Goal: Task Accomplishment & Management: Manage account settings

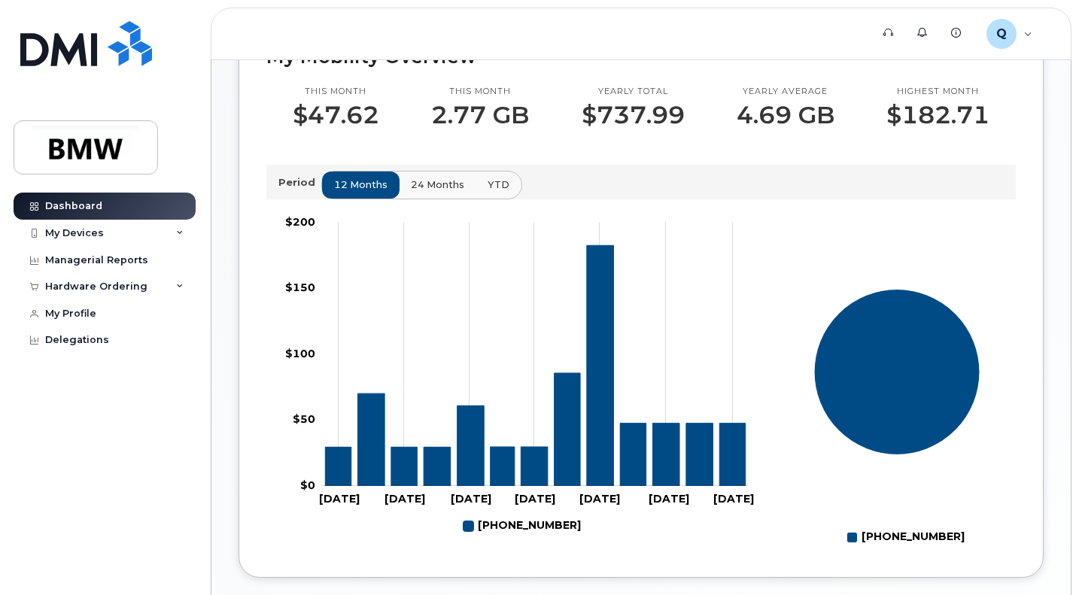
scroll to position [437, 0]
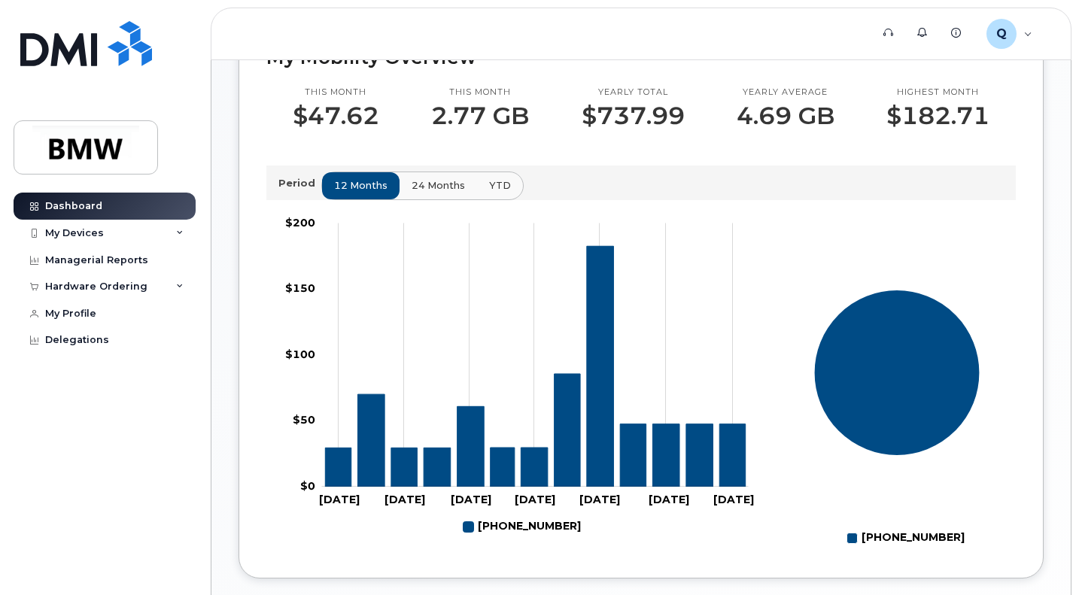
click at [428, 193] on span "24 months" at bounding box center [438, 185] width 53 height 14
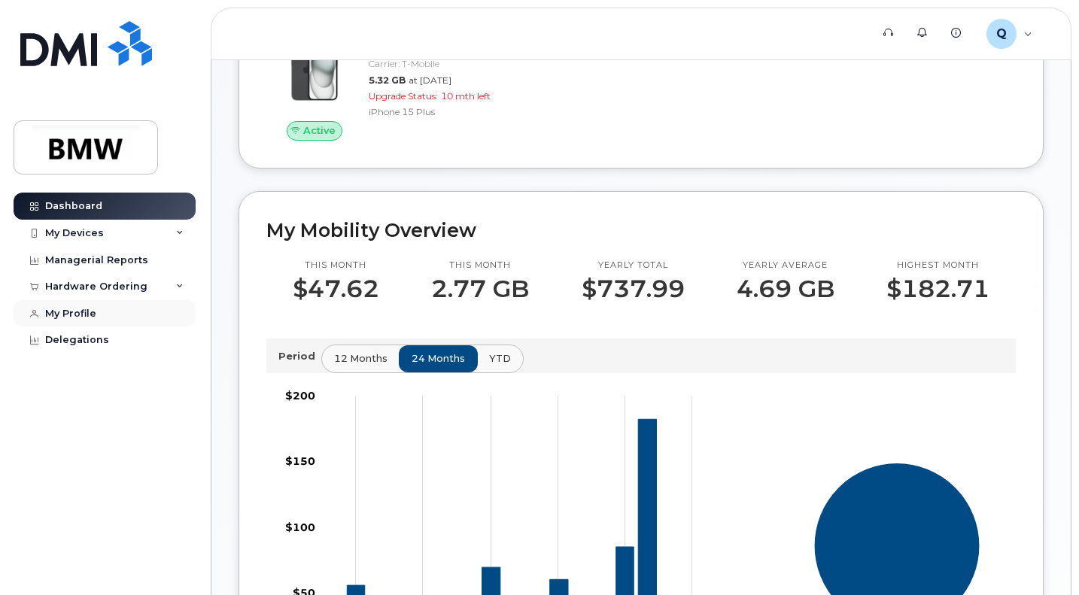
scroll to position [263, 0]
click at [129, 277] on div "Hardware Ordering" at bounding box center [105, 286] width 182 height 27
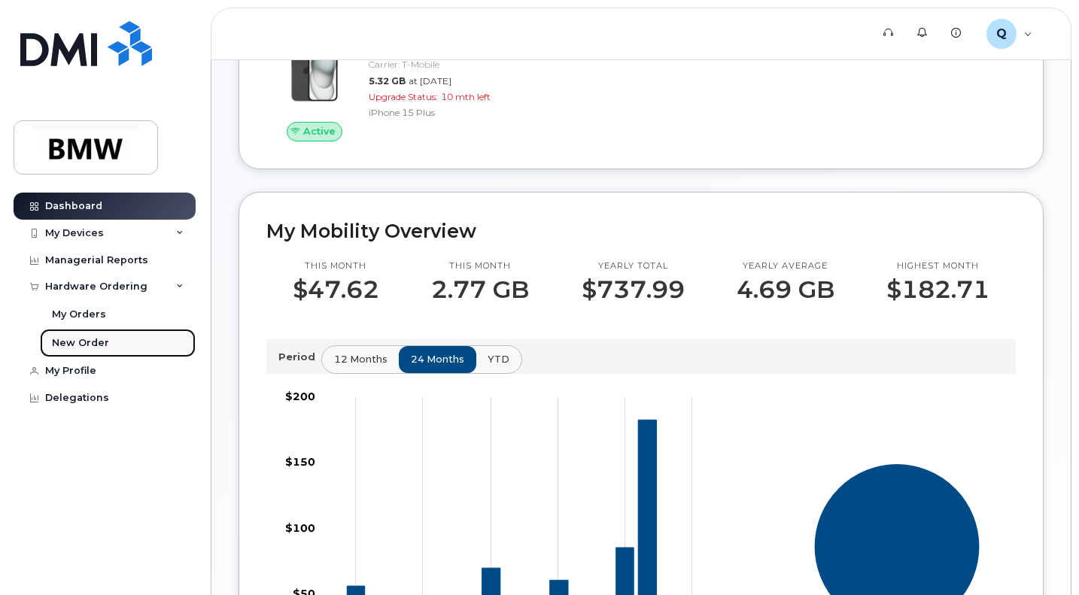
click at [74, 336] on div "New Order" at bounding box center [80, 343] width 57 height 14
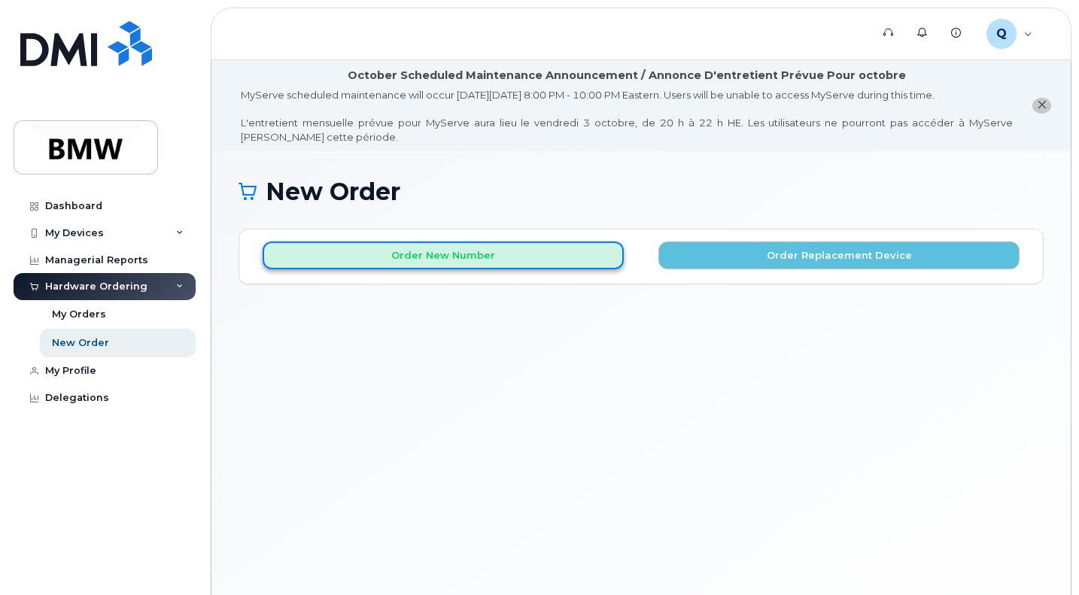
click at [523, 252] on button "Order New Number" at bounding box center [443, 256] width 361 height 28
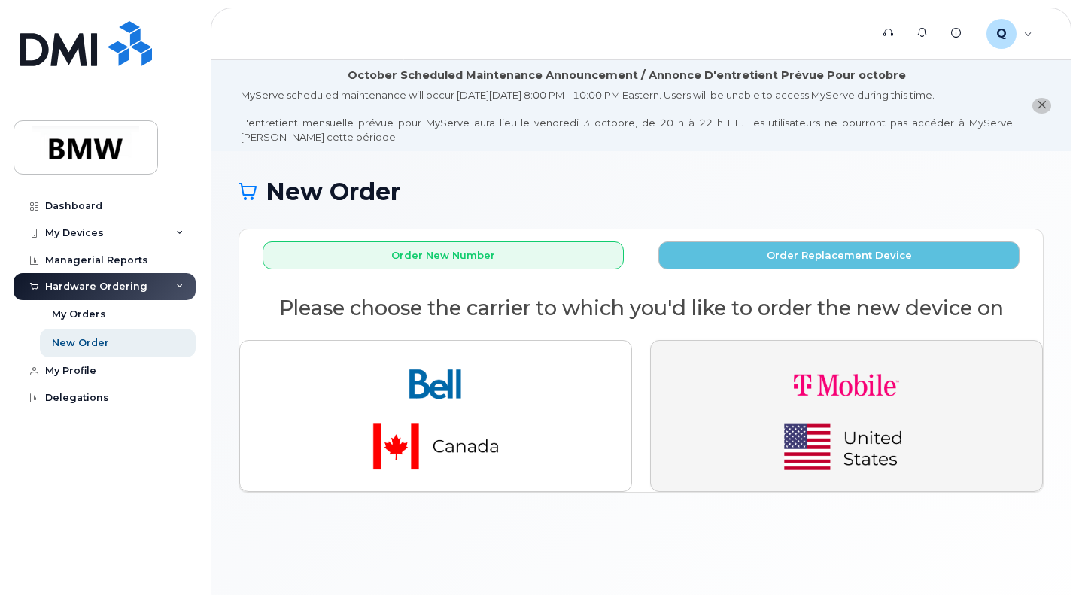
click at [738, 394] on button "button" at bounding box center [846, 416] width 393 height 152
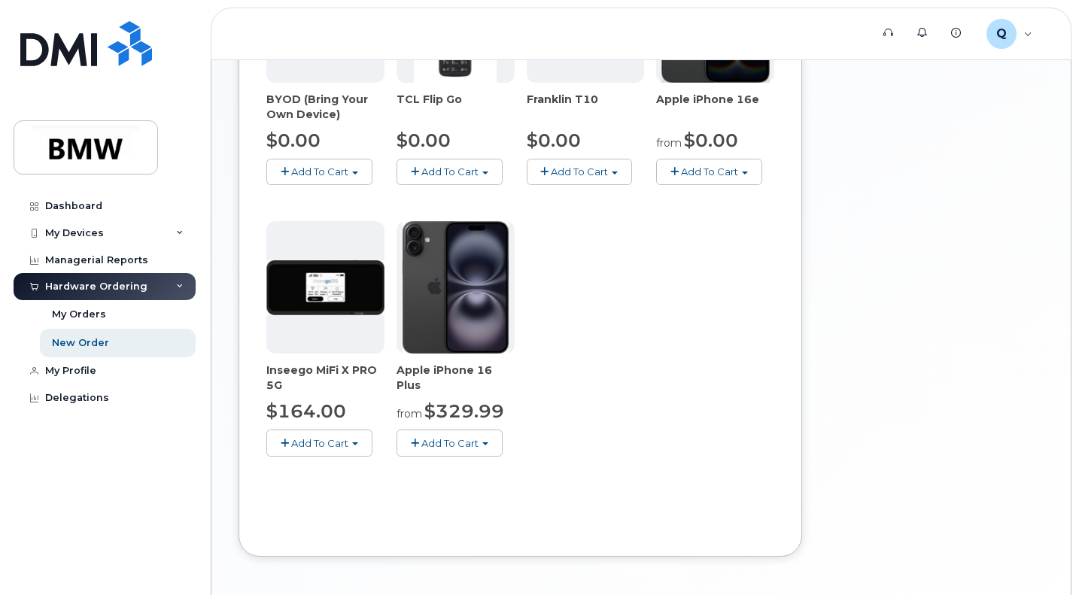
scroll to position [575, 0]
click at [138, 232] on div "My Devices" at bounding box center [105, 233] width 182 height 27
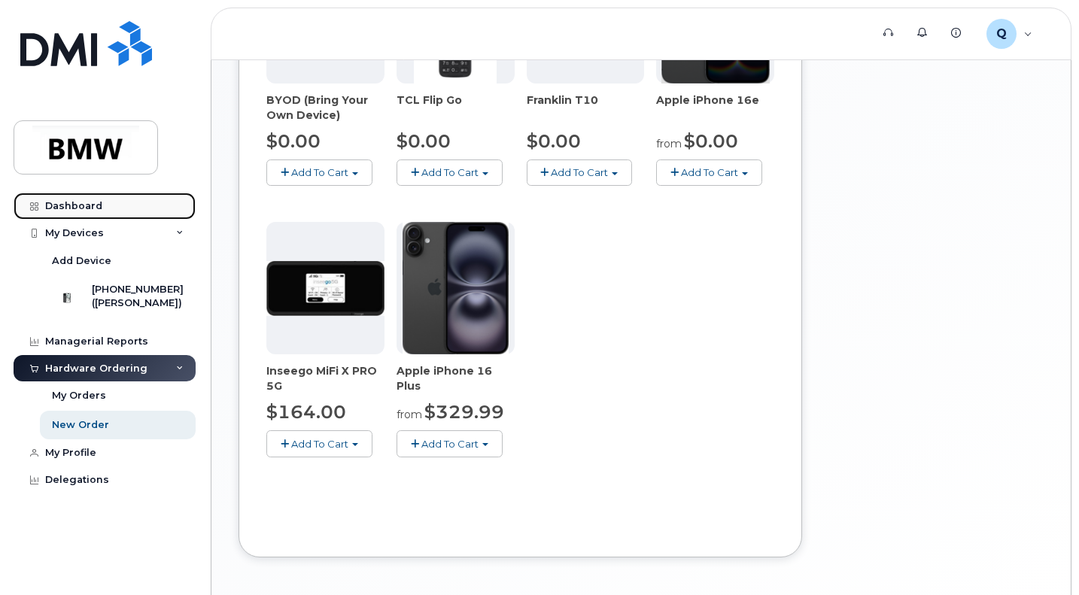
click at [86, 198] on link "Dashboard" at bounding box center [105, 206] width 182 height 27
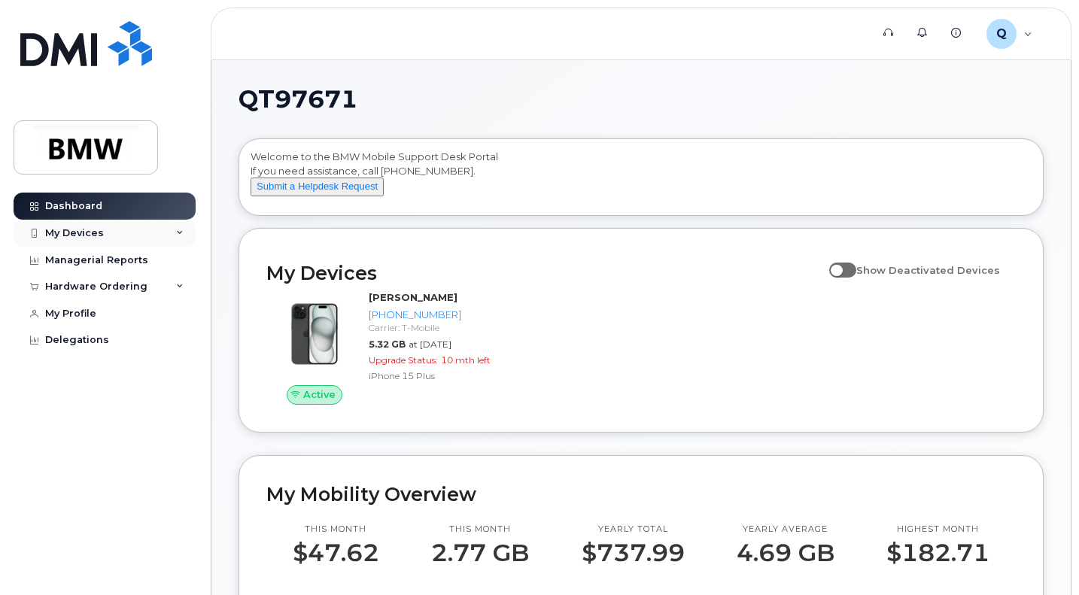
click at [103, 232] on div "My Devices" at bounding box center [105, 233] width 182 height 27
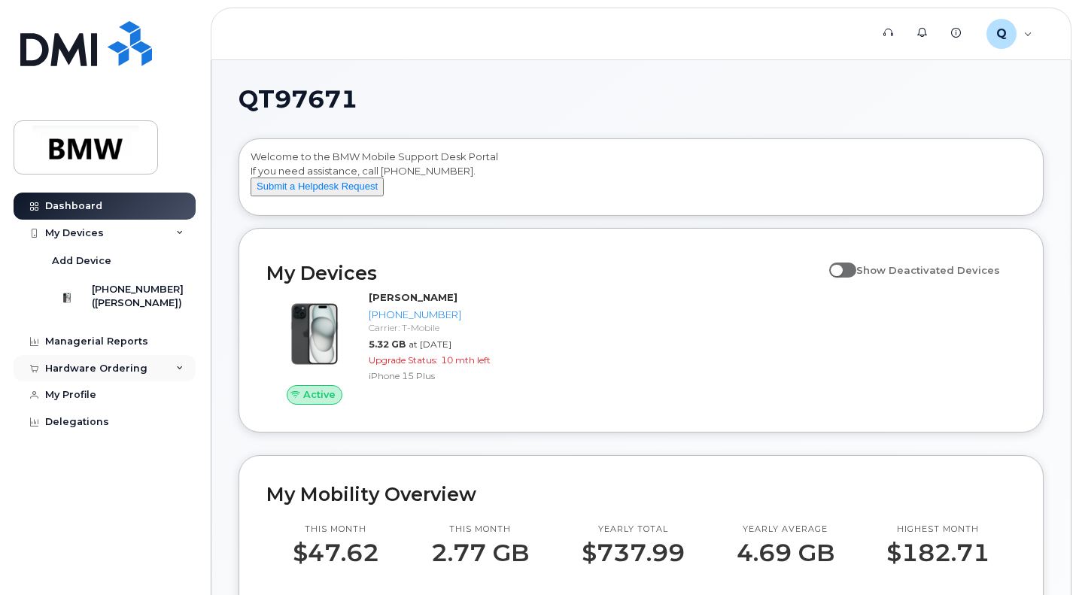
click at [180, 372] on icon at bounding box center [180, 369] width 8 height 8
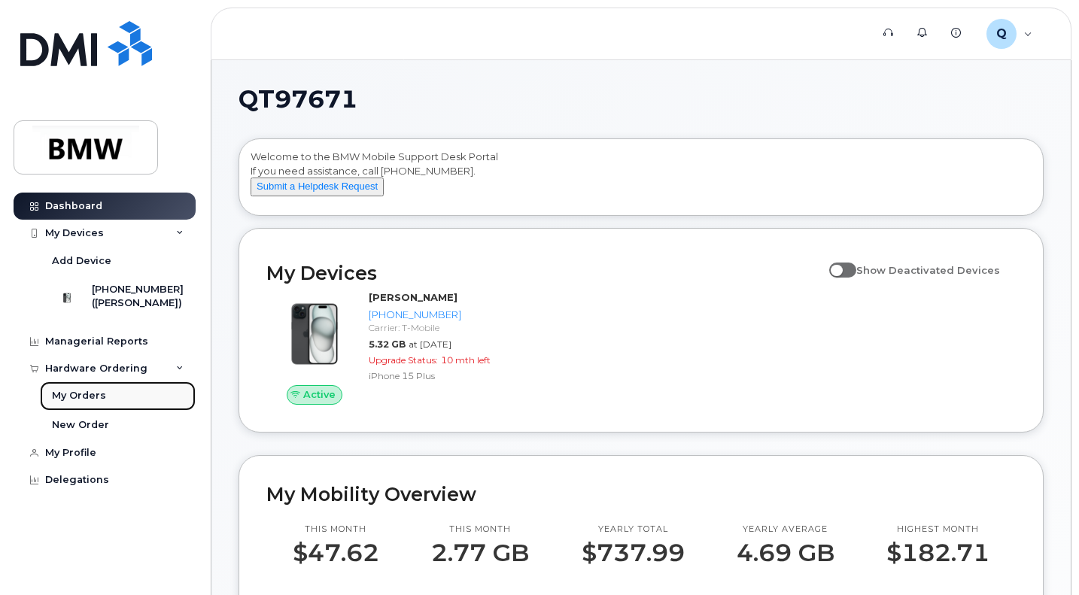
click at [87, 403] on div "My Orders" at bounding box center [79, 396] width 54 height 14
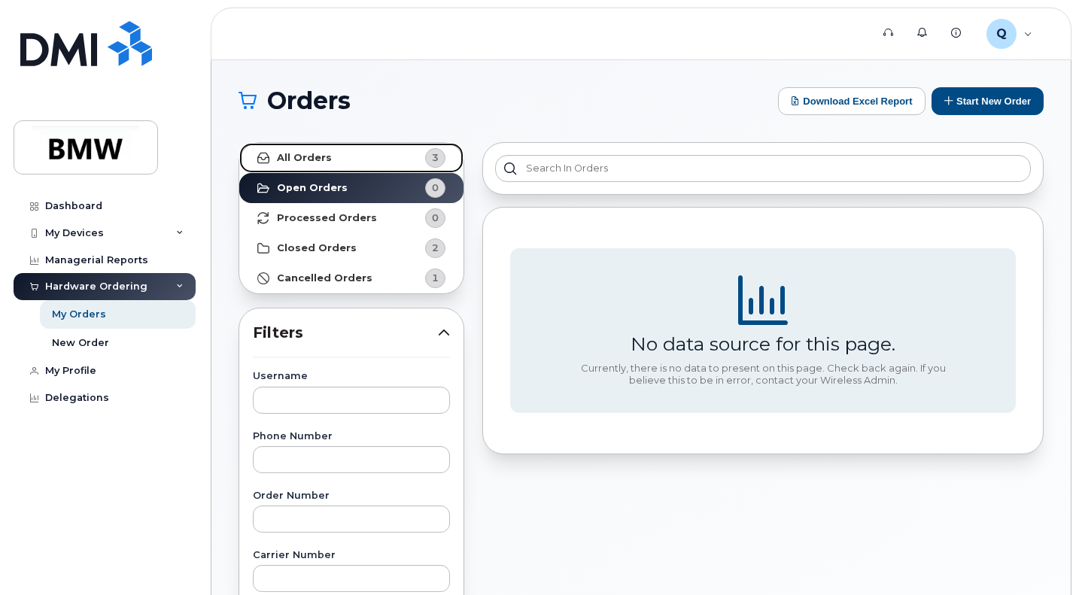
click at [321, 157] on strong "All Orders" at bounding box center [304, 158] width 55 height 12
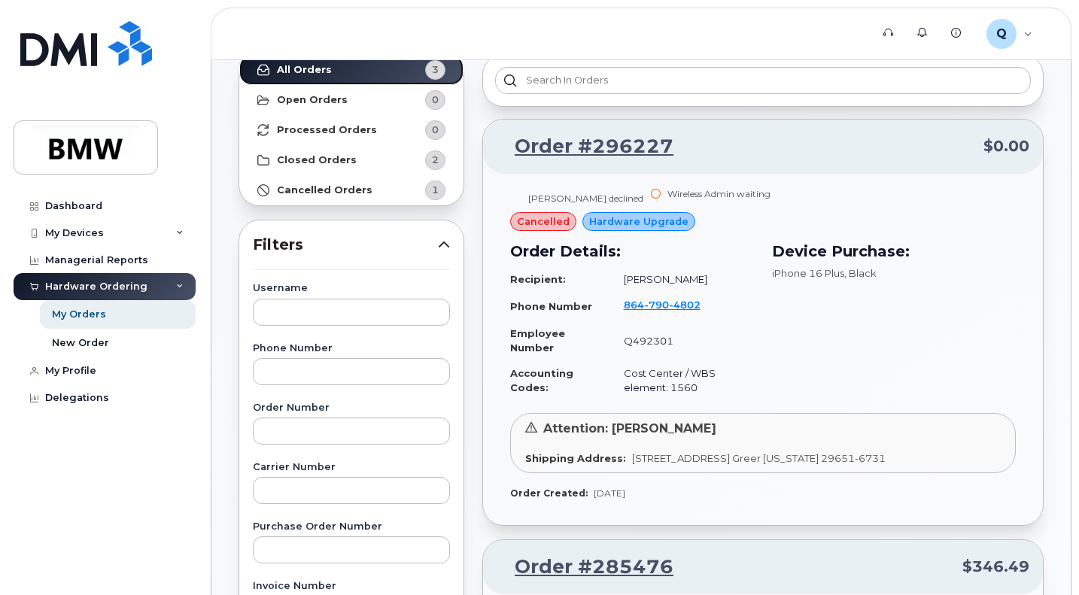
scroll to position [87, 0]
drag, startPoint x: 650, startPoint y: 510, endPoint x: 497, endPoint y: 509, distance: 153.5
click at [497, 509] on div "[PERSON_NAME] declined Wireless Admin waiting cancelled Hardware Upgrade Order …" at bounding box center [763, 350] width 560 height 351
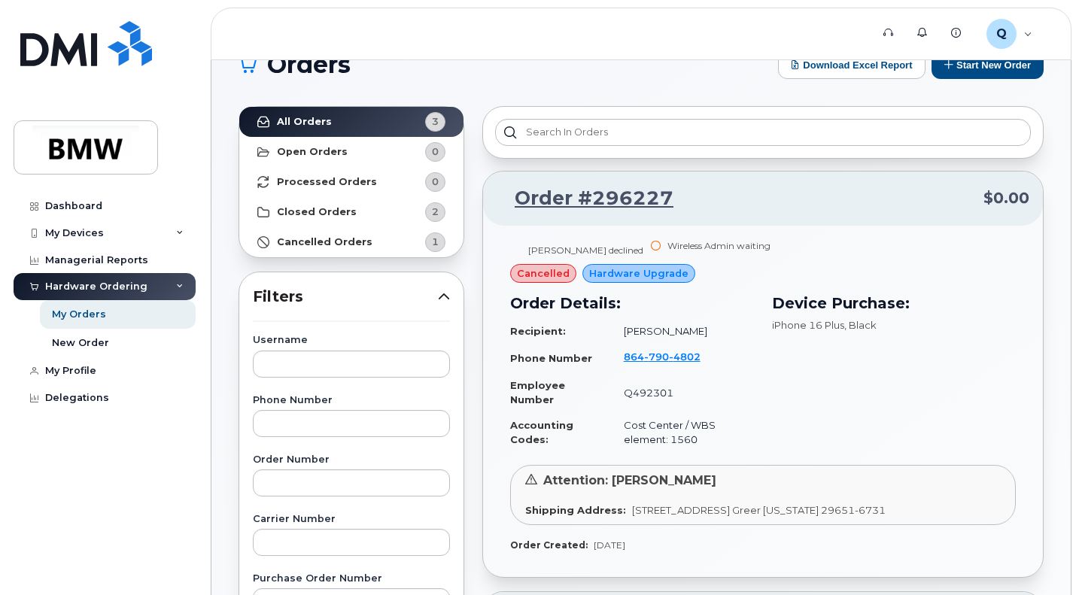
scroll to position [0, 0]
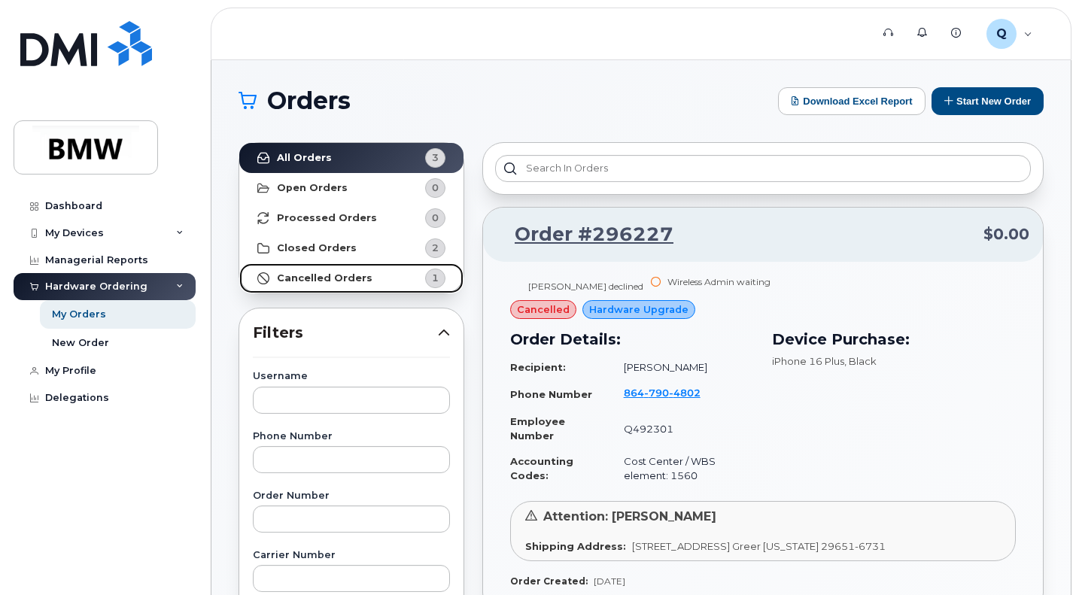
click at [344, 272] on strong "Cancelled Orders" at bounding box center [325, 278] width 96 height 12
